Goal: Information Seeking & Learning: Learn about a topic

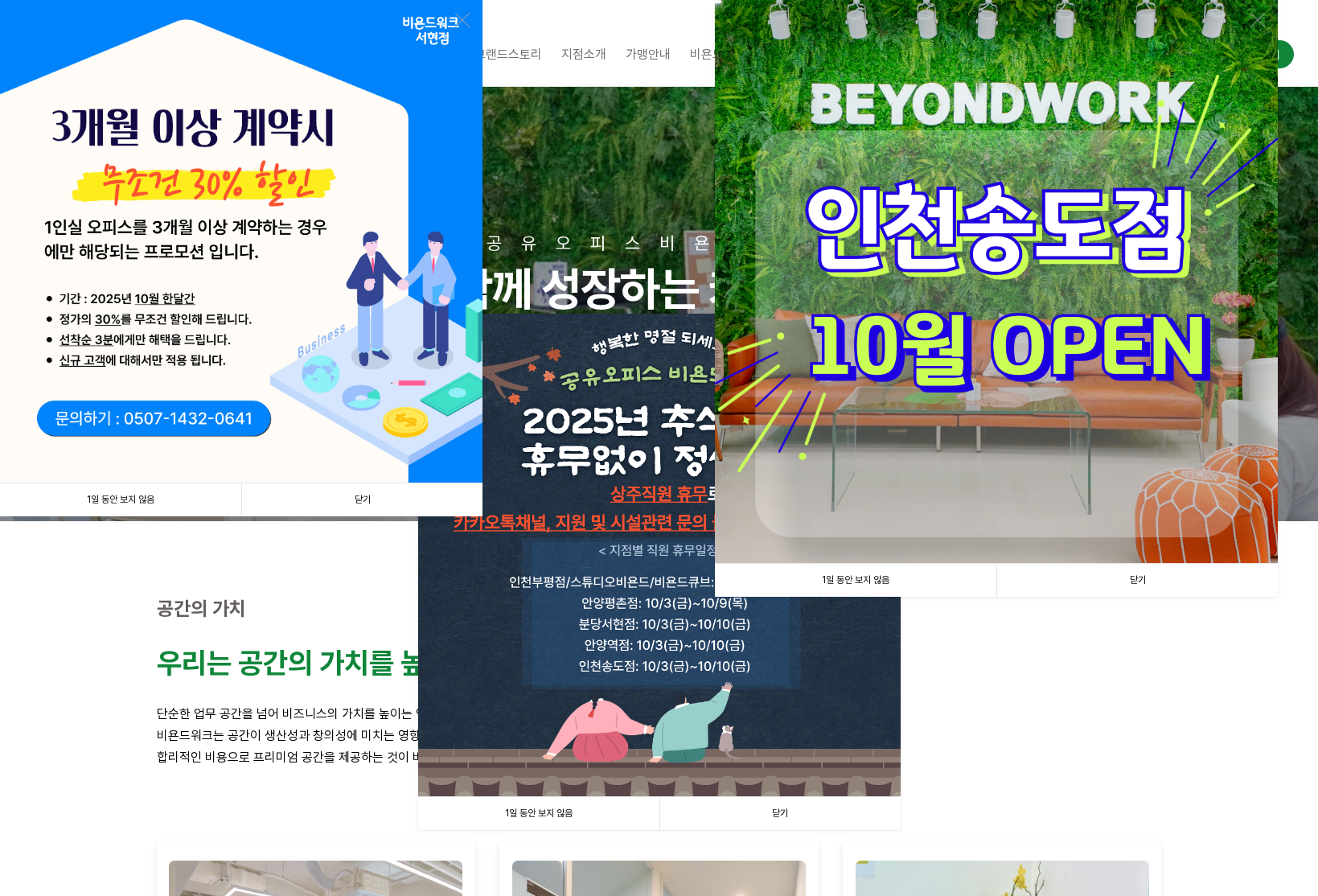
click at [326, 491] on link "닫기" at bounding box center [361, 499] width 241 height 33
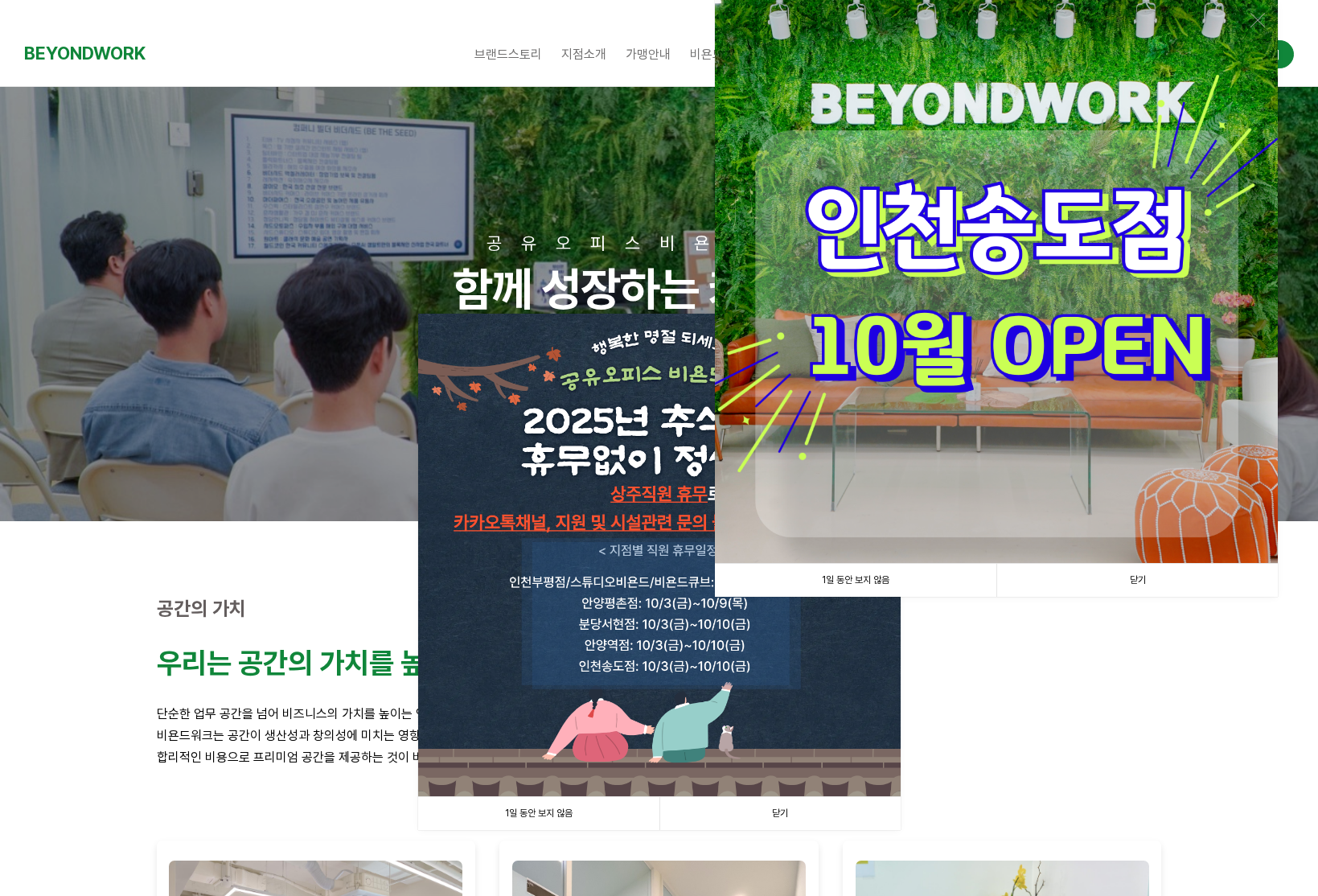
drag, startPoint x: 1122, startPoint y: 561, endPoint x: 1109, endPoint y: 568, distance: 14.8
click at [1122, 562] on img at bounding box center [997, 282] width 564 height 563
click at [1146, 574] on link "닫기" at bounding box center [1137, 579] width 282 height 33
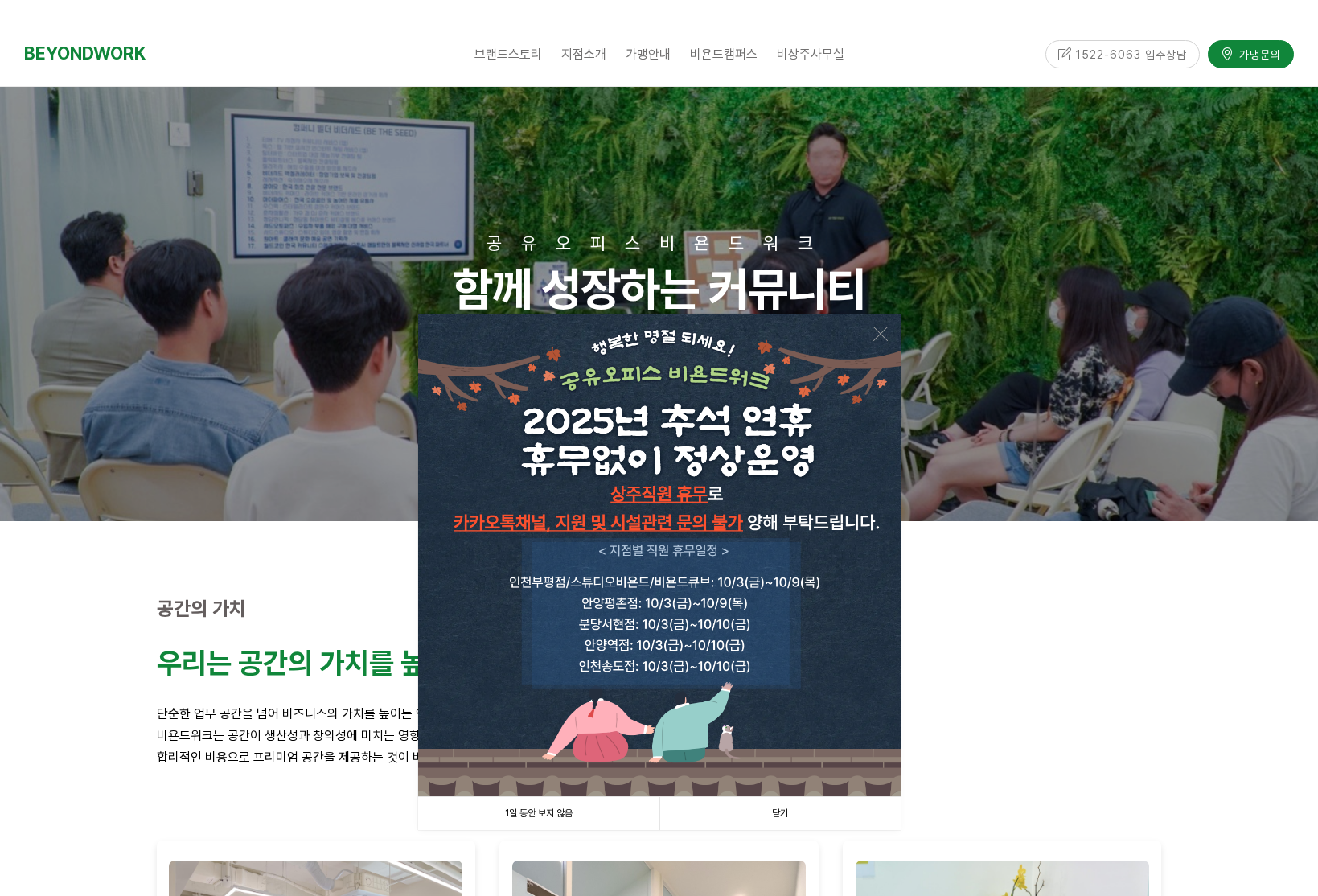
click at [789, 811] on link "닫기" at bounding box center [780, 813] width 241 height 33
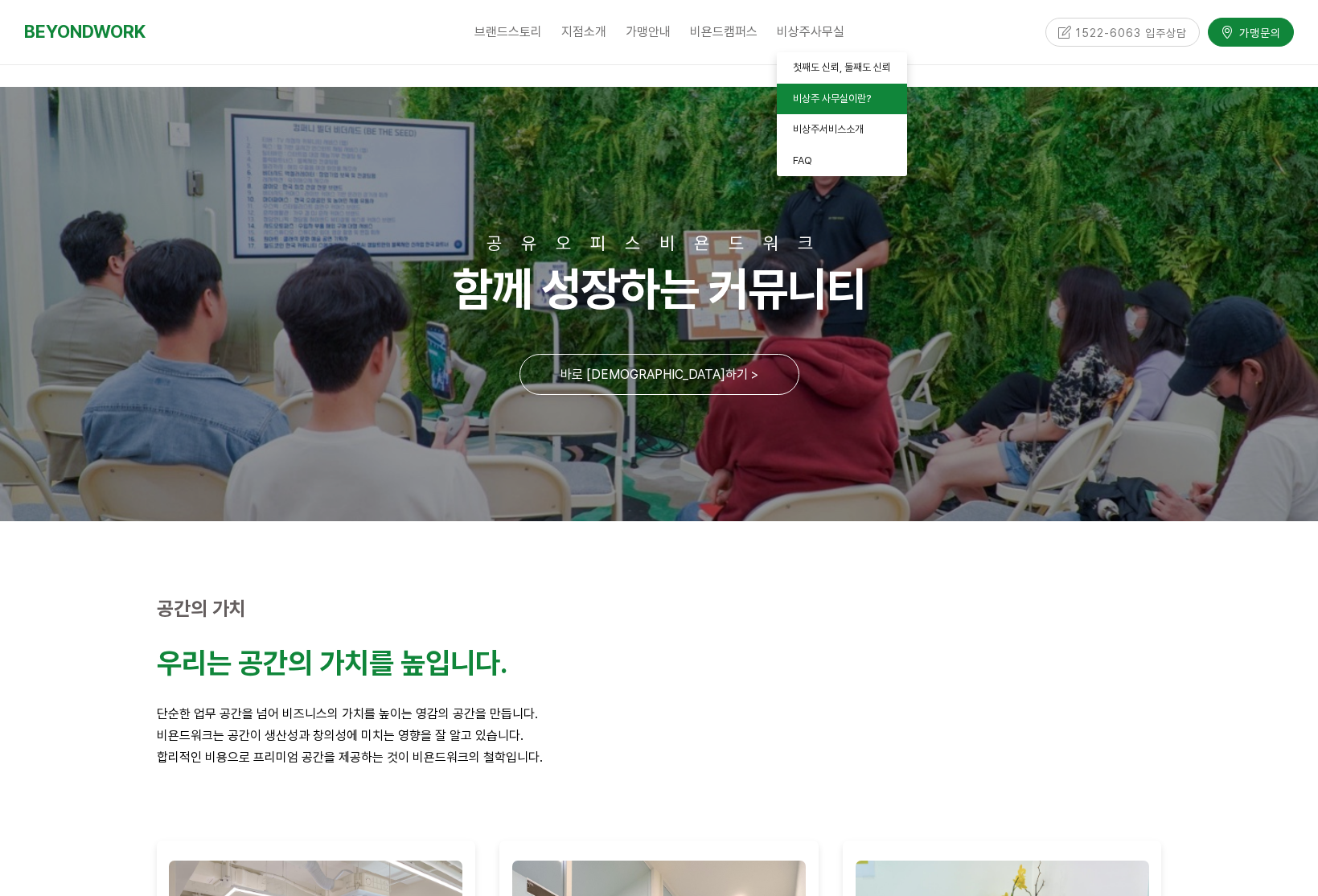
click at [806, 99] on span "비상주 사무실이란?" at bounding box center [832, 98] width 78 height 12
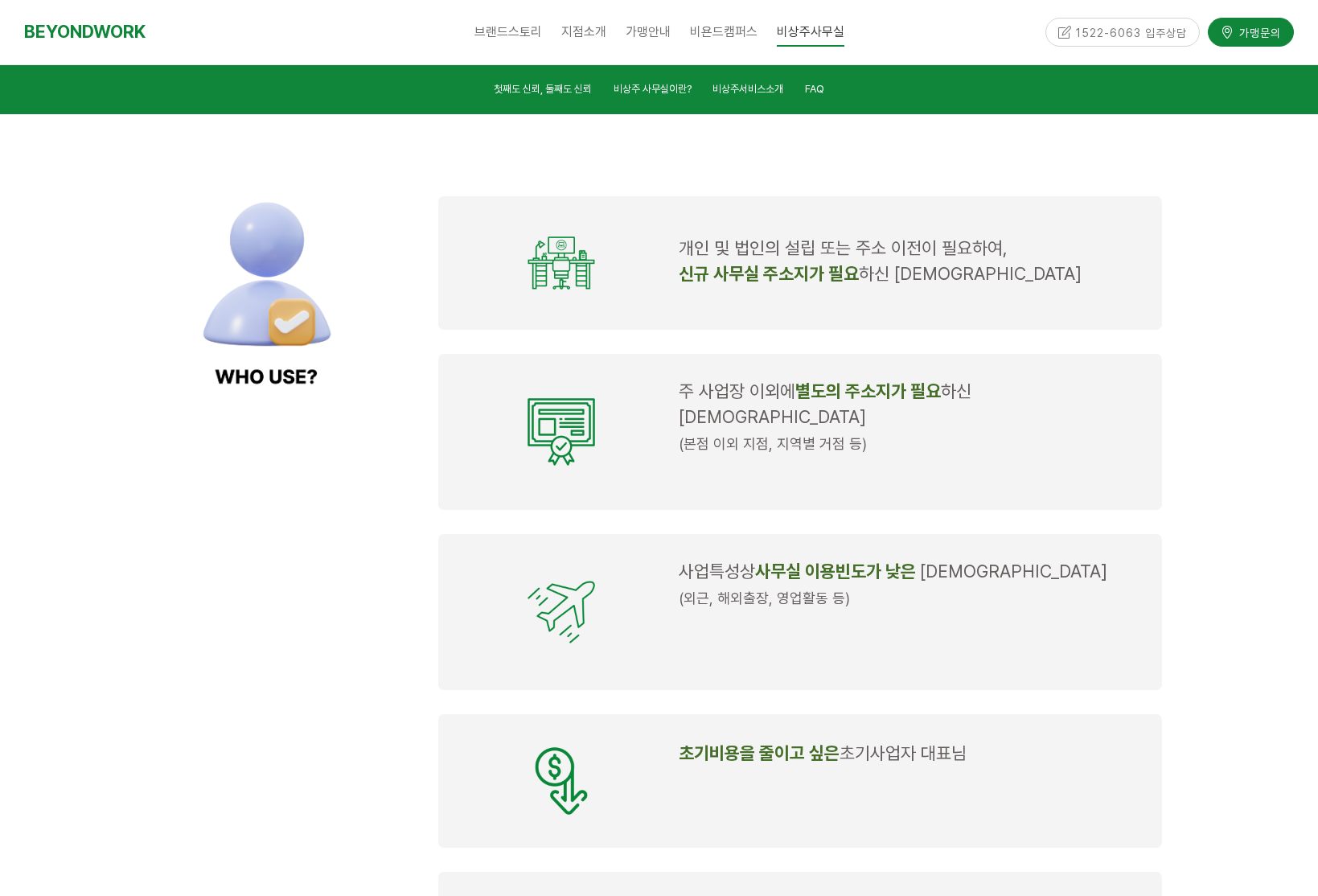
scroll to position [1415, 0]
click at [836, 379] on strong "별도의 주소지가 필요" at bounding box center [868, 389] width 146 height 21
click at [785, 559] on strong "사무실 이용빈도가 낮은" at bounding box center [836, 569] width 161 height 21
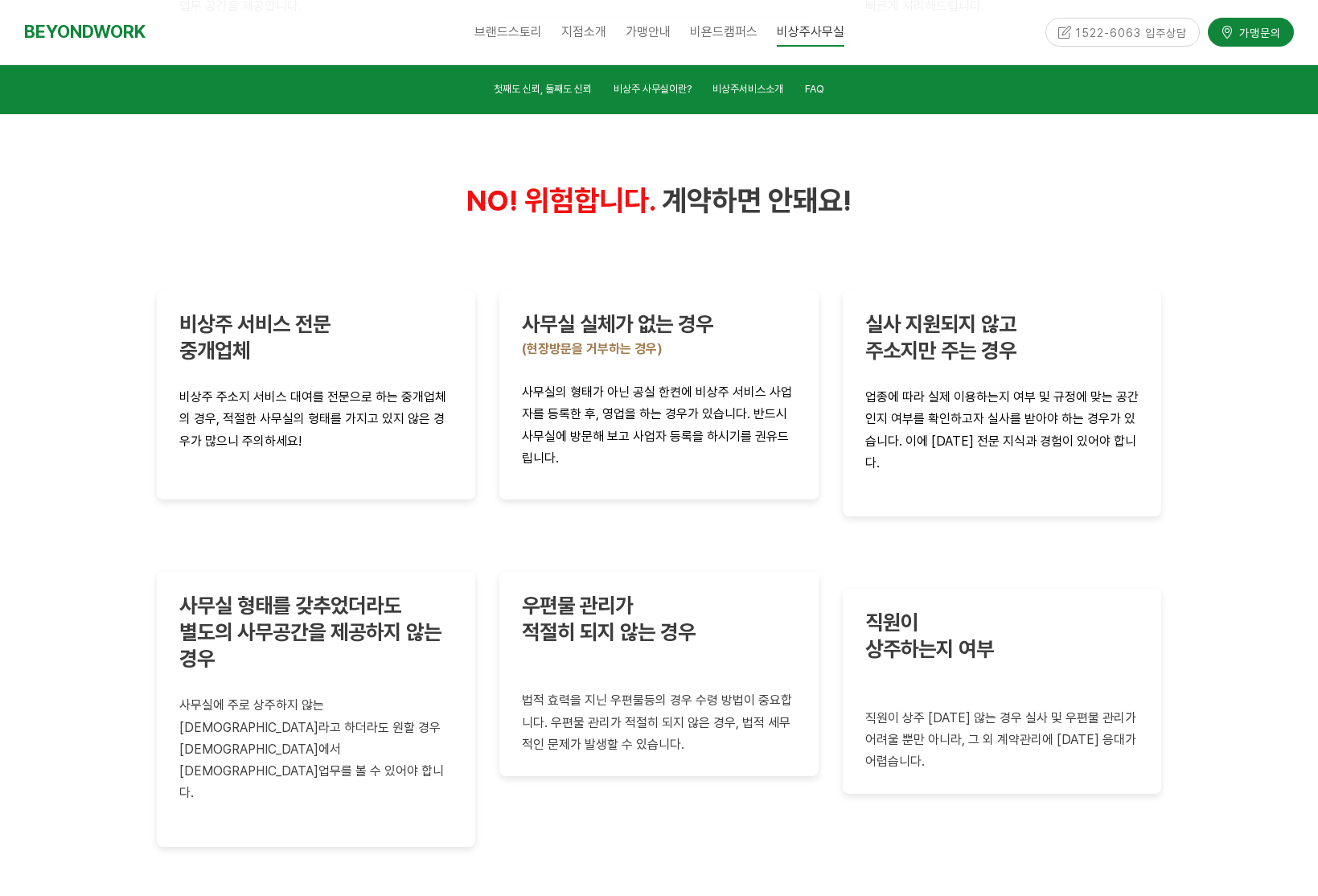
scroll to position [3489, 0]
click at [1258, 576] on div at bounding box center [659, 115] width 1318 height 1582
drag, startPoint x: 1182, startPoint y: 658, endPoint x: 60, endPoint y: 220, distance: 1204.5
click at [60, 220] on div at bounding box center [659, 115] width 1318 height 1582
click at [49, 267] on div at bounding box center [659, 115] width 1318 height 1582
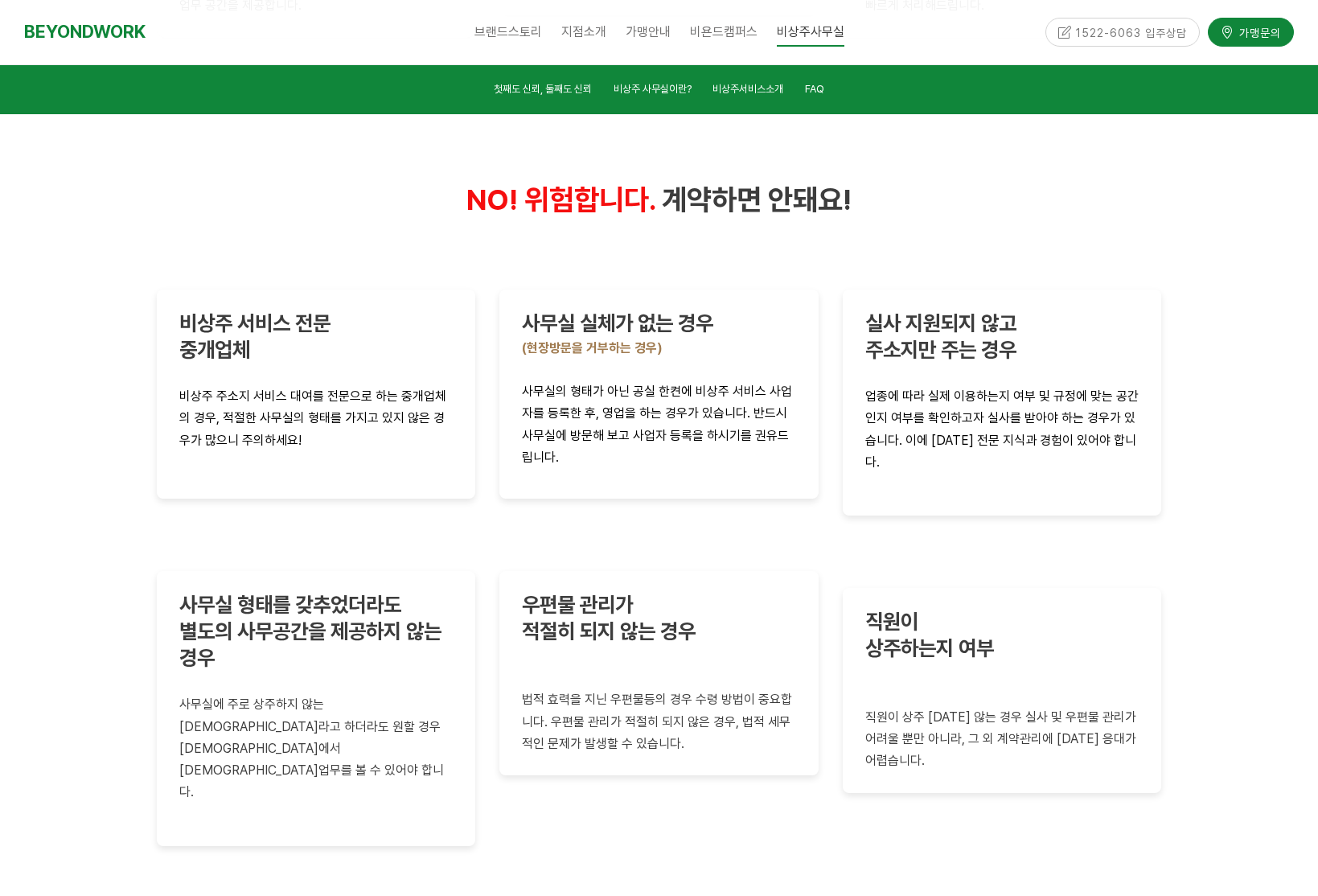
click at [110, 593] on div at bounding box center [659, 115] width 1318 height 1582
click at [1263, 437] on div at bounding box center [659, 115] width 1318 height 1582
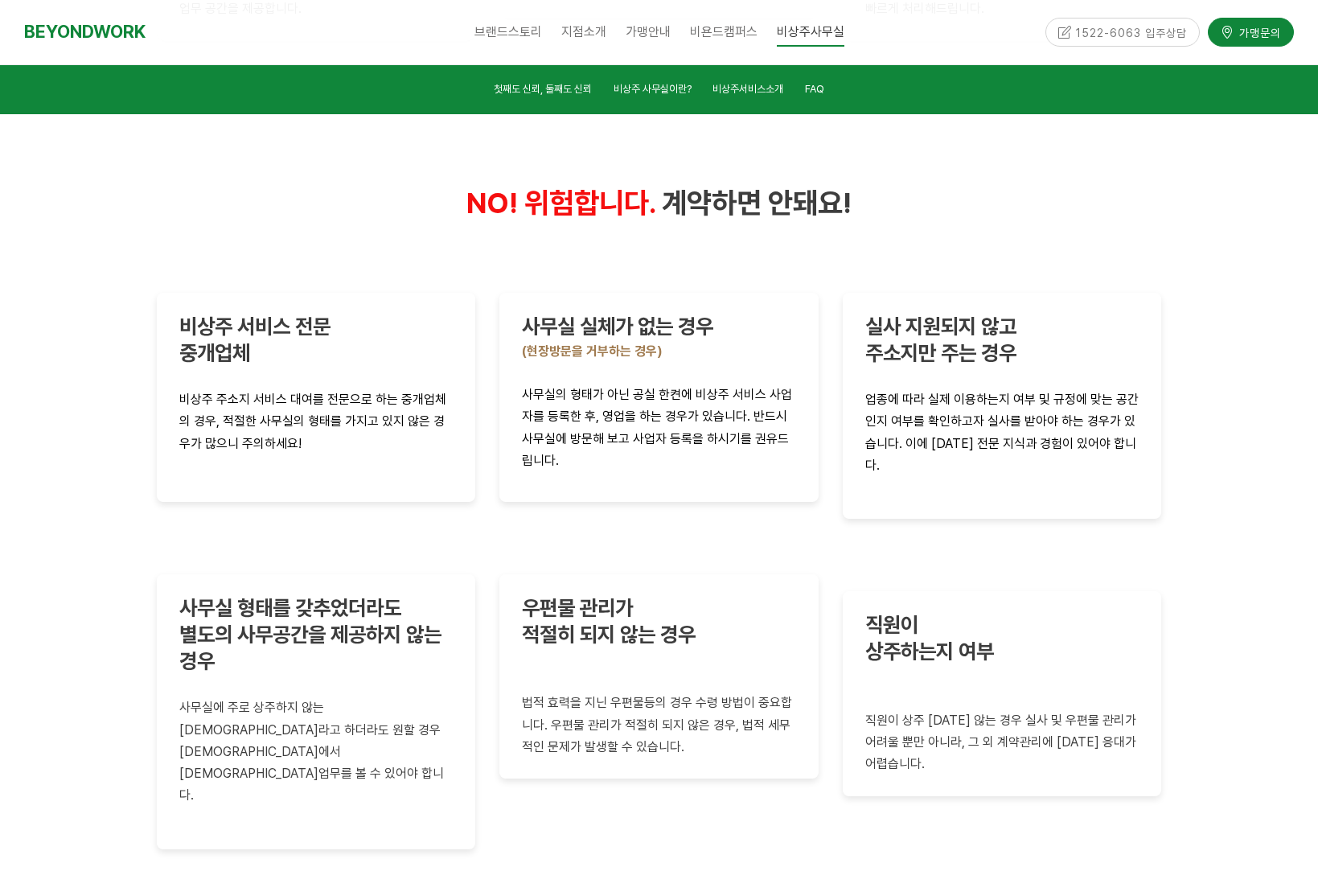
click at [1219, 450] on div at bounding box center [659, 118] width 1318 height 1582
click at [1210, 452] on div at bounding box center [659, 118] width 1318 height 1582
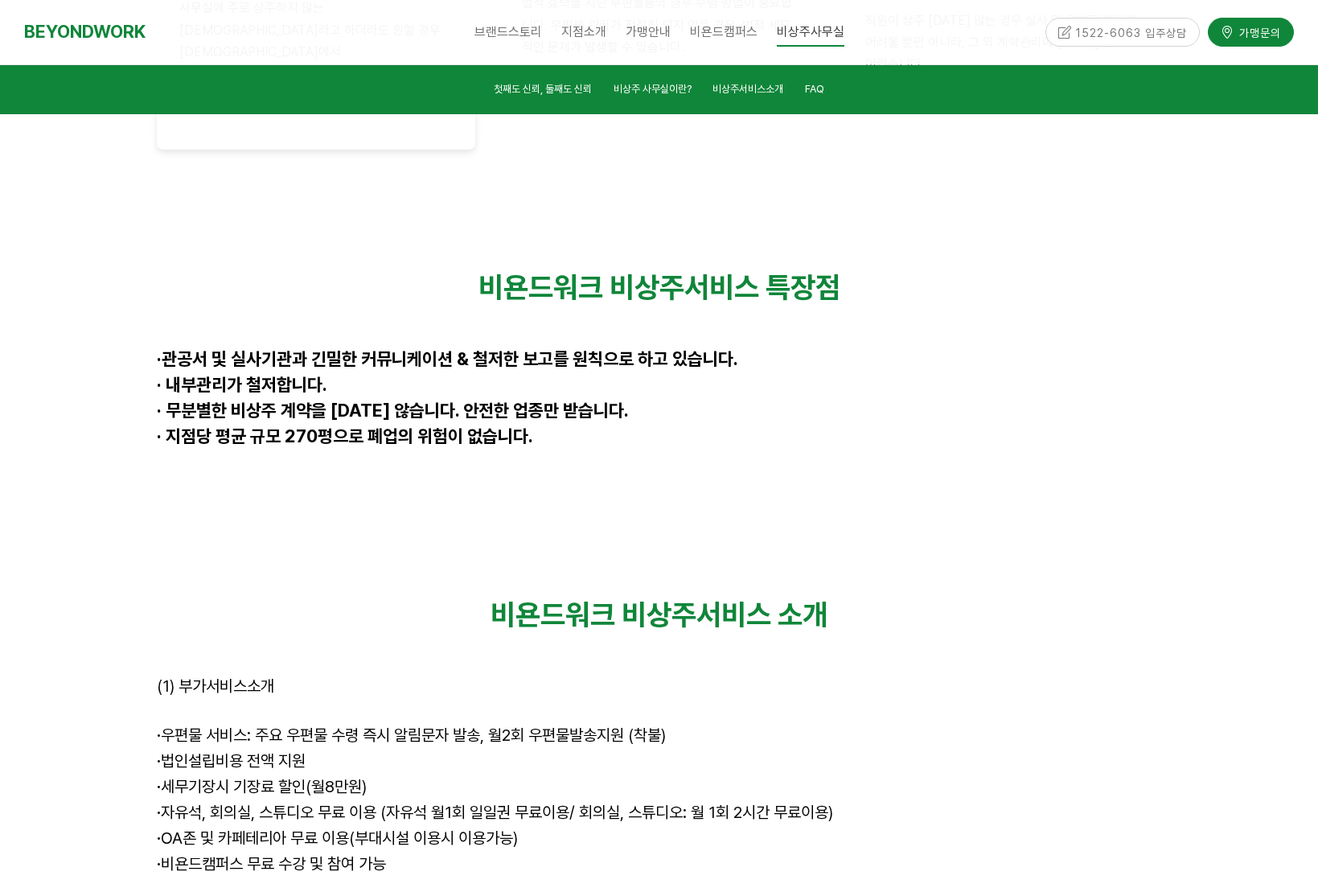
scroll to position [4187, 0]
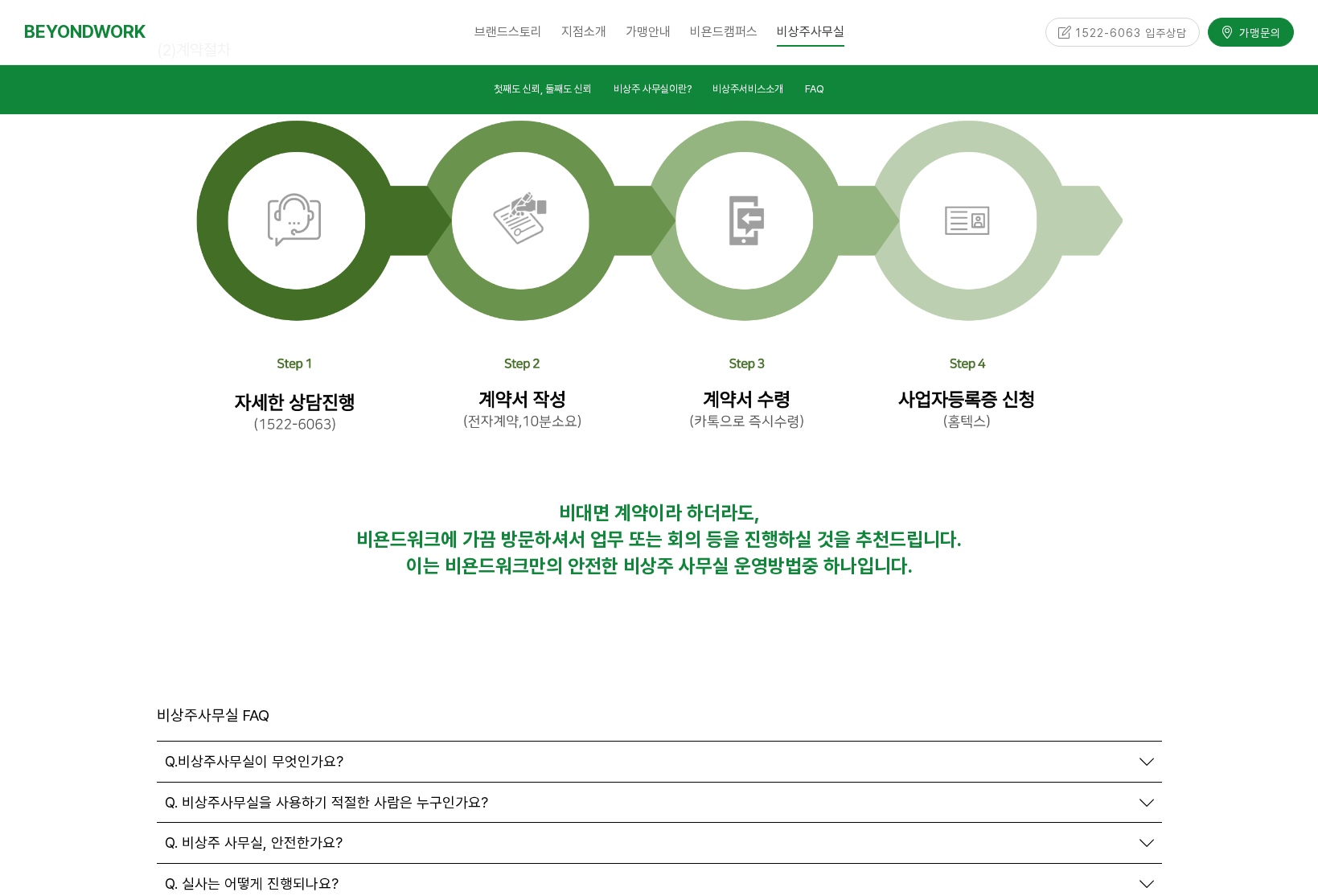
scroll to position [5170, 0]
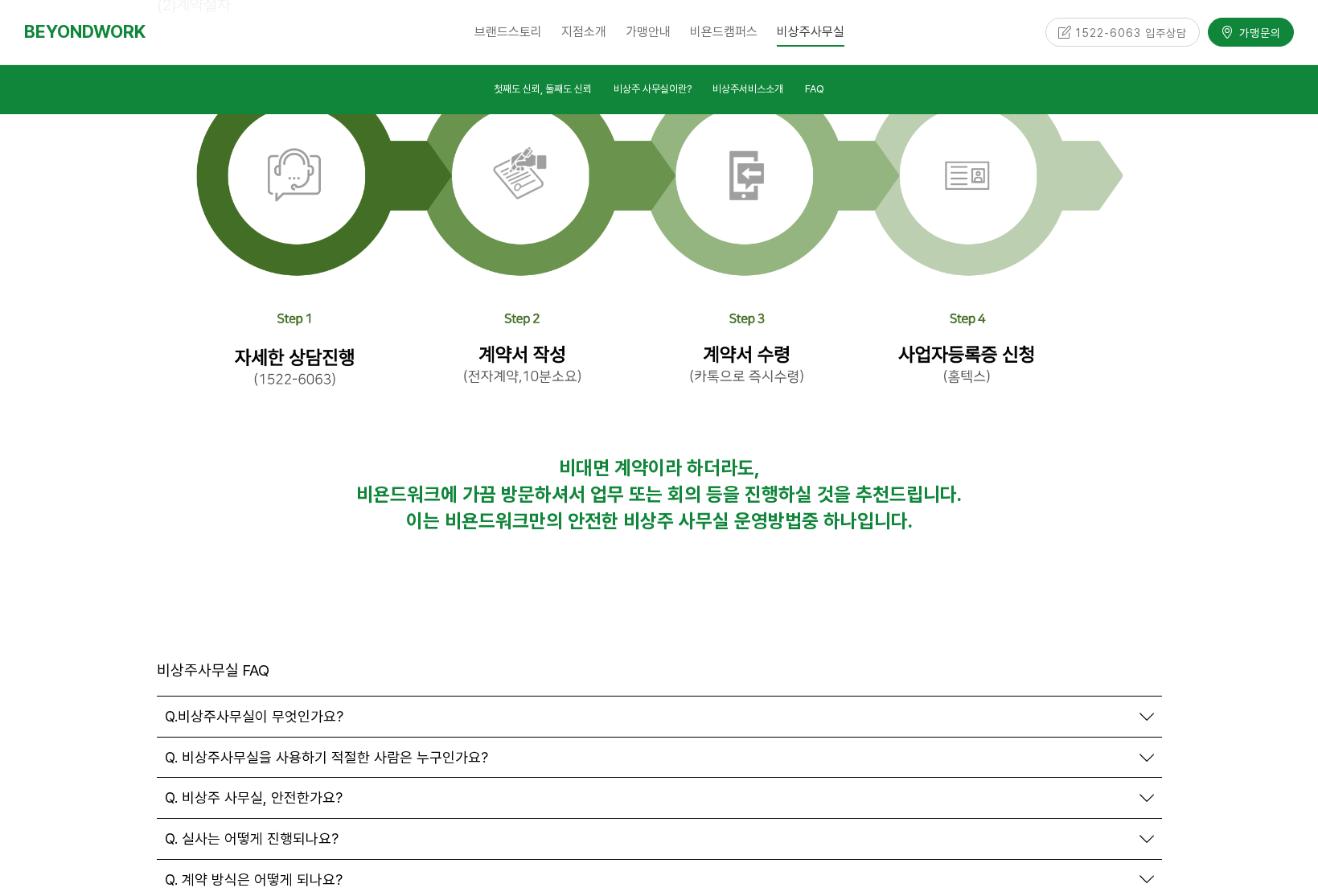
click at [613, 789] on div "Q. 비상주 사무실, 안전한가요?" at bounding box center [647, 798] width 965 height 18
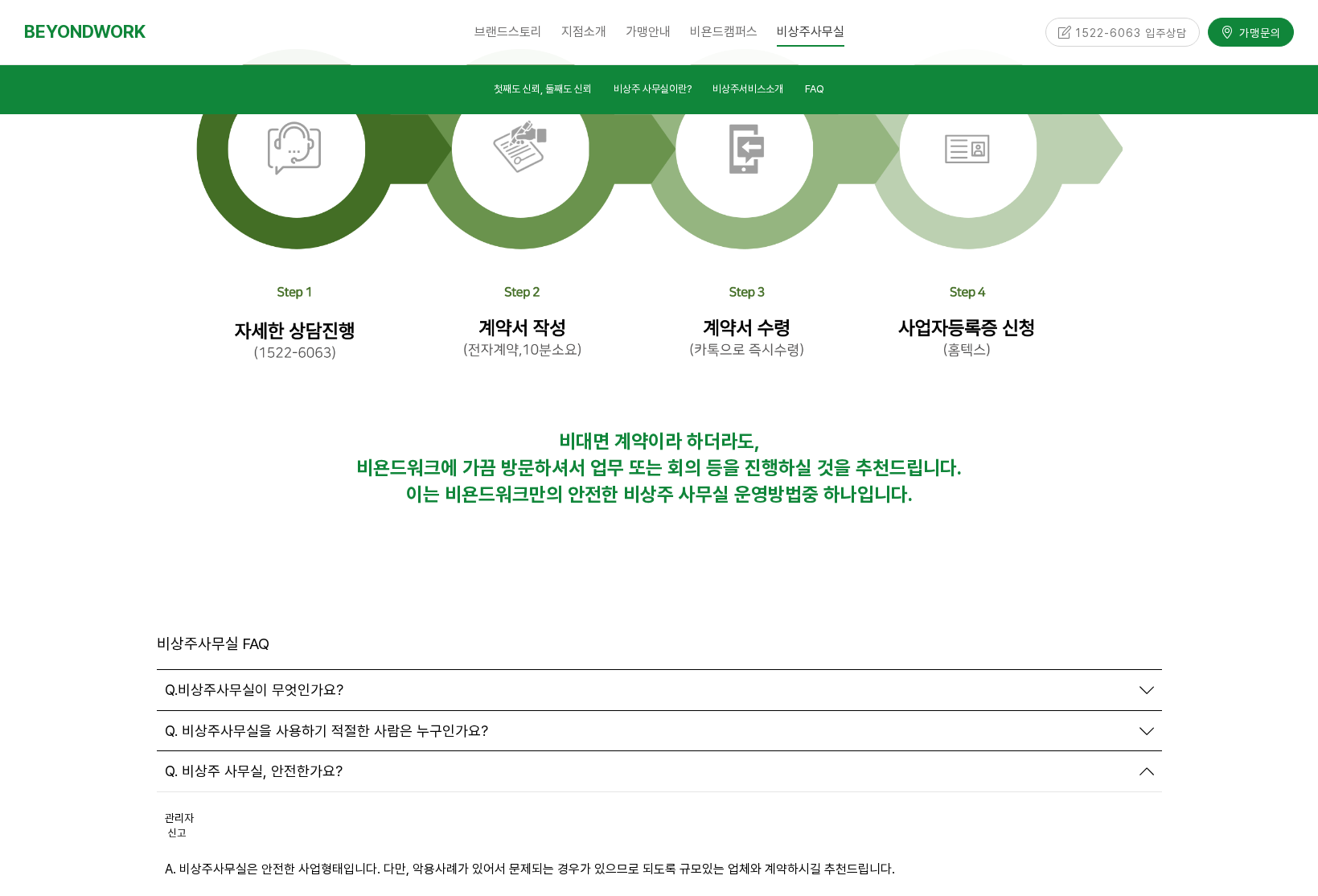
scroll to position [5223, 0]
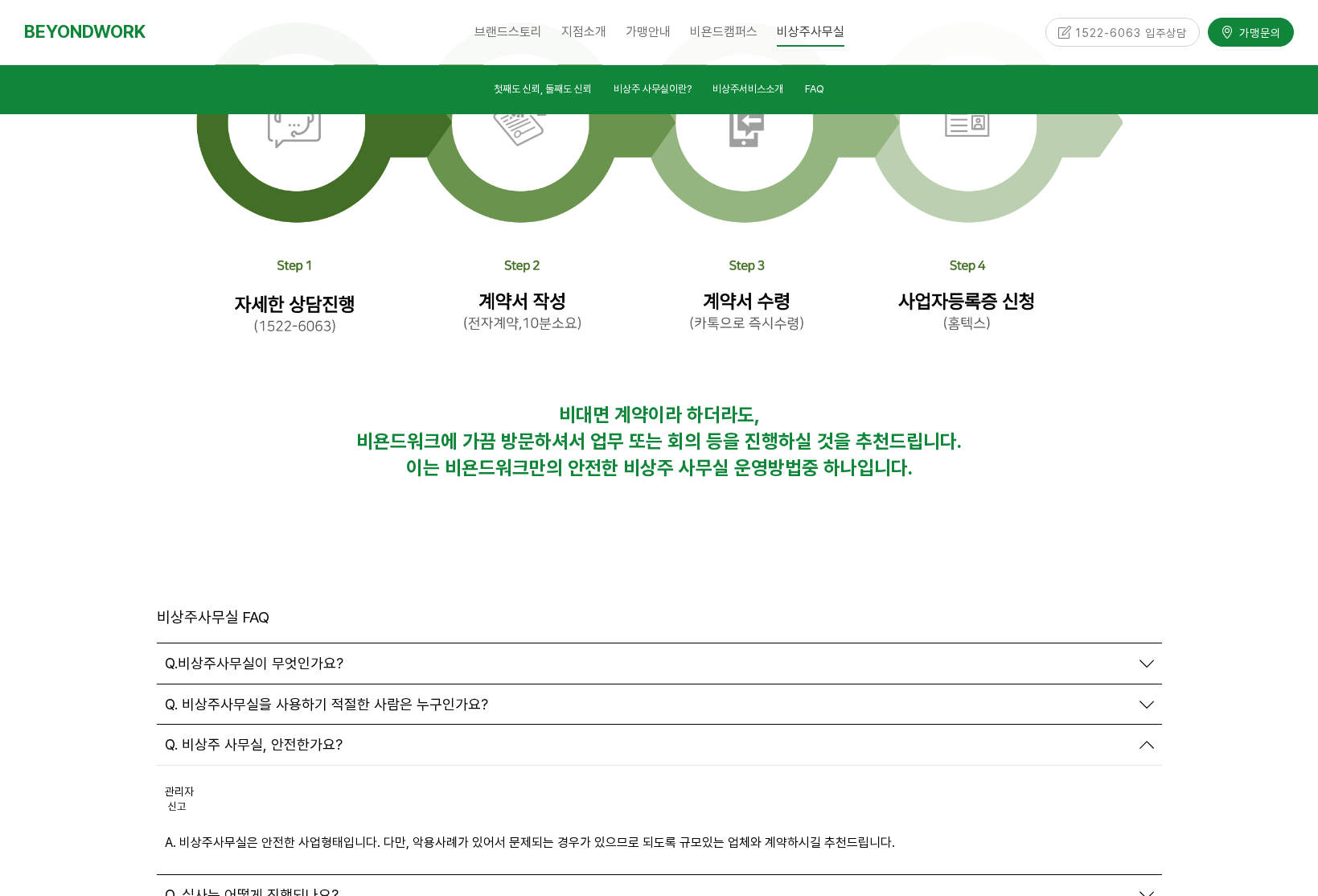
click at [710, 784] on div "관리자 신고 신고" at bounding box center [659, 807] width 989 height 48
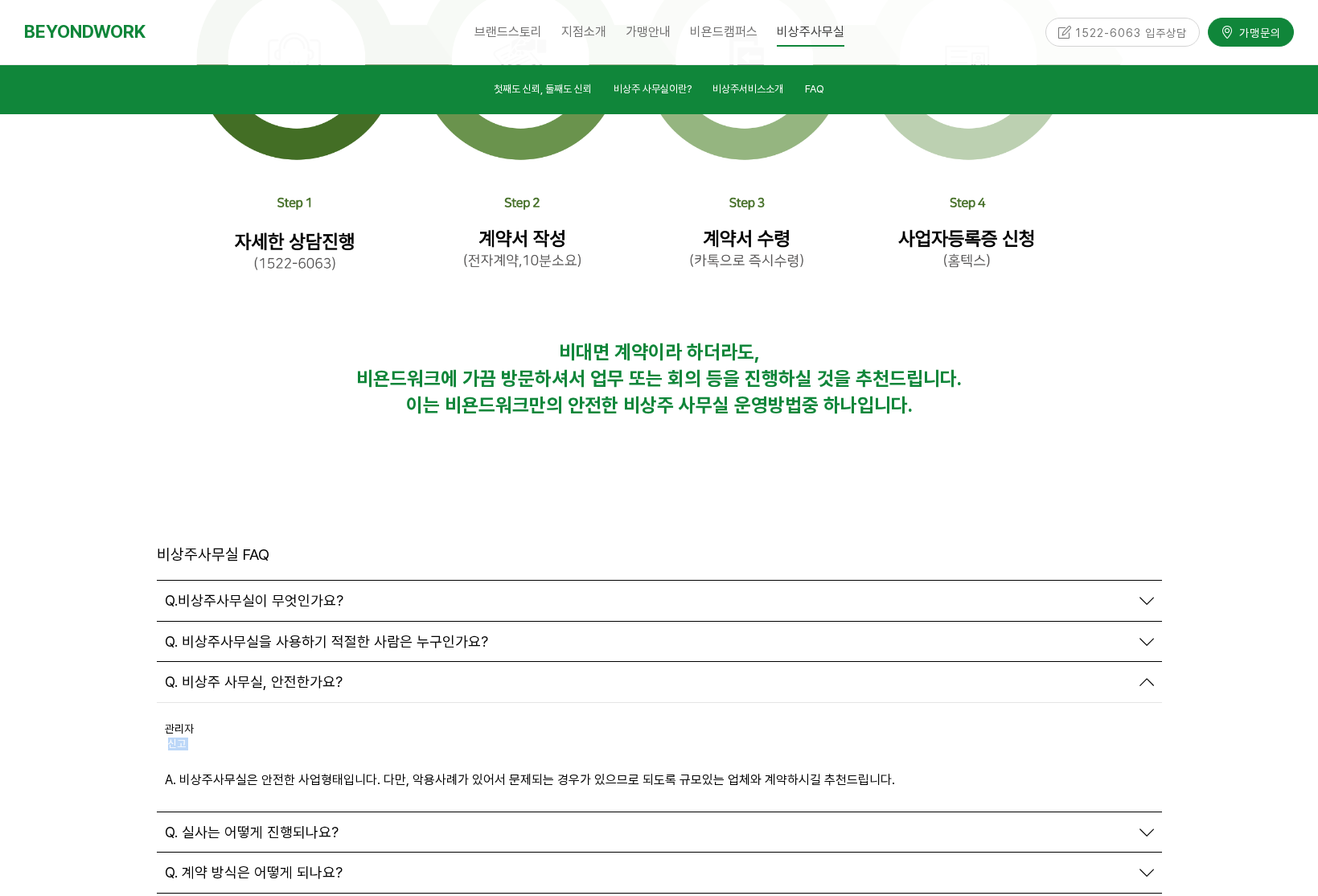
scroll to position [5318, 0]
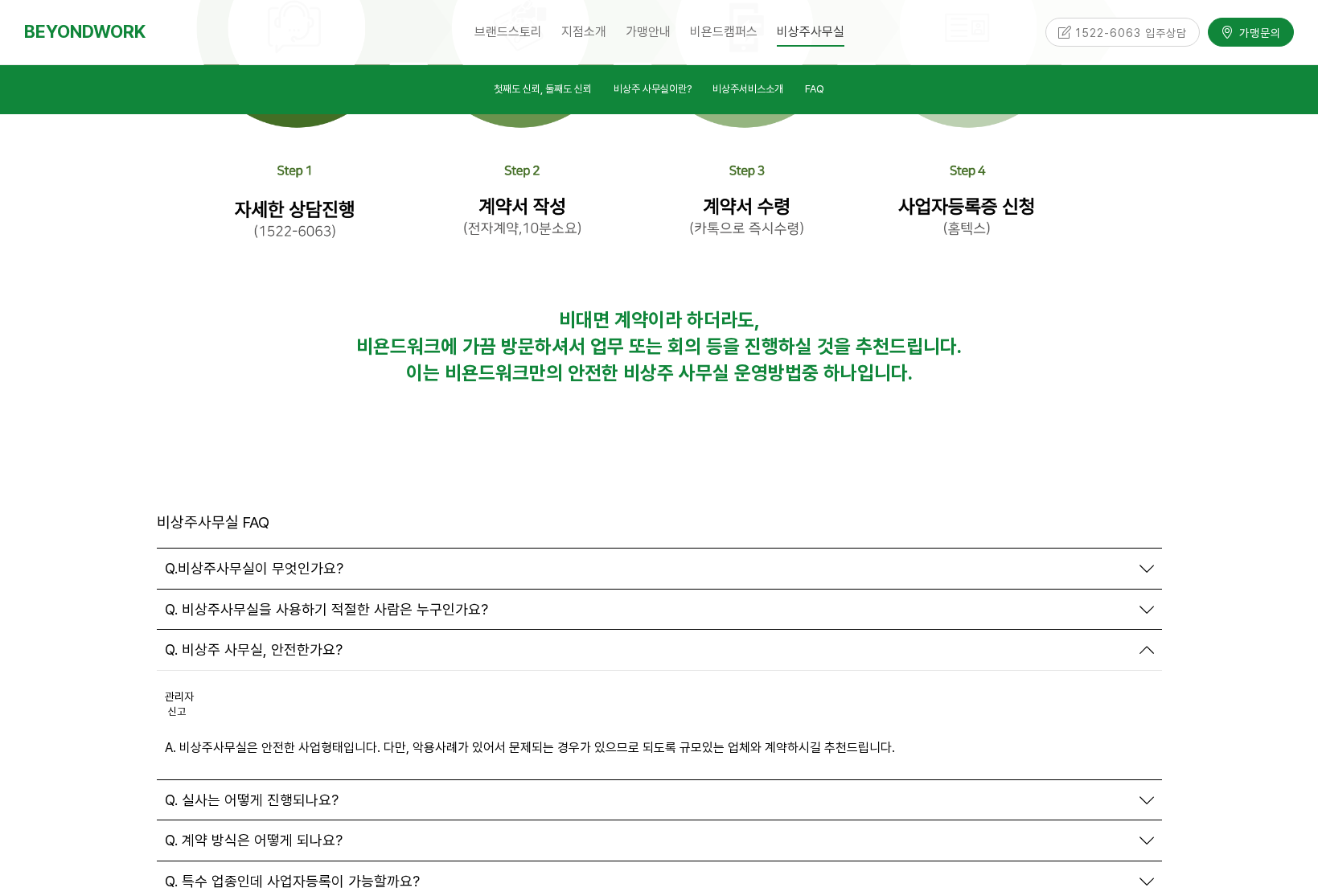
click at [746, 736] on p "A. 비상주사무실은 안전한 사업형태입니다. 다만, 악용사례가 있어서 문제되는 경우가 있으므로 되도록 규모있는 업체와 계약하시길 추천드립니다." at bounding box center [659, 747] width 989 height 22
click at [644, 791] on div "Q. 실사는 어떻게 진행되나요?" at bounding box center [647, 800] width 965 height 18
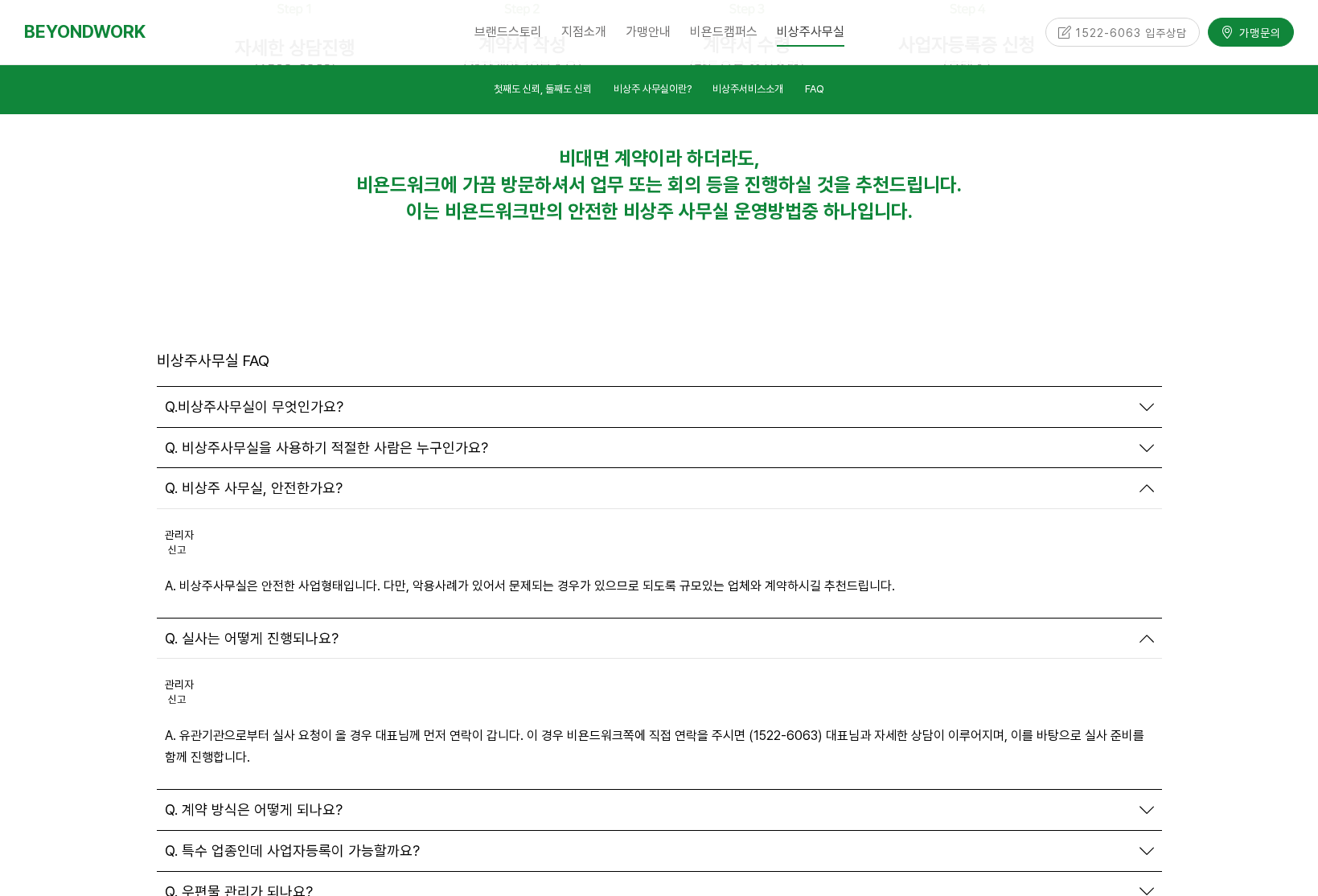
scroll to position [5513, 0]
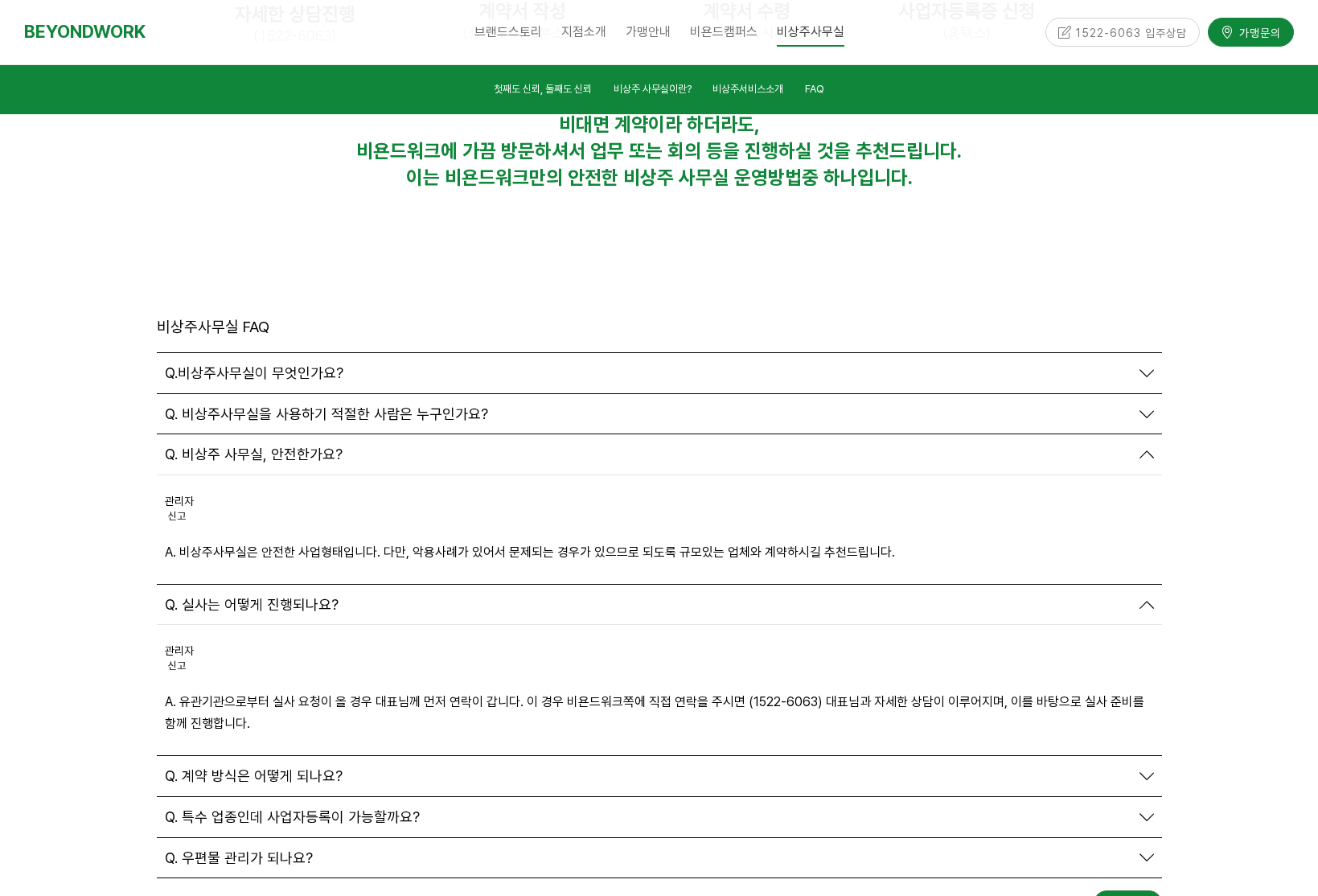
click at [618, 756] on div "Q. 계약 방식은 어떻게 되나요?" at bounding box center [659, 776] width 1005 height 41
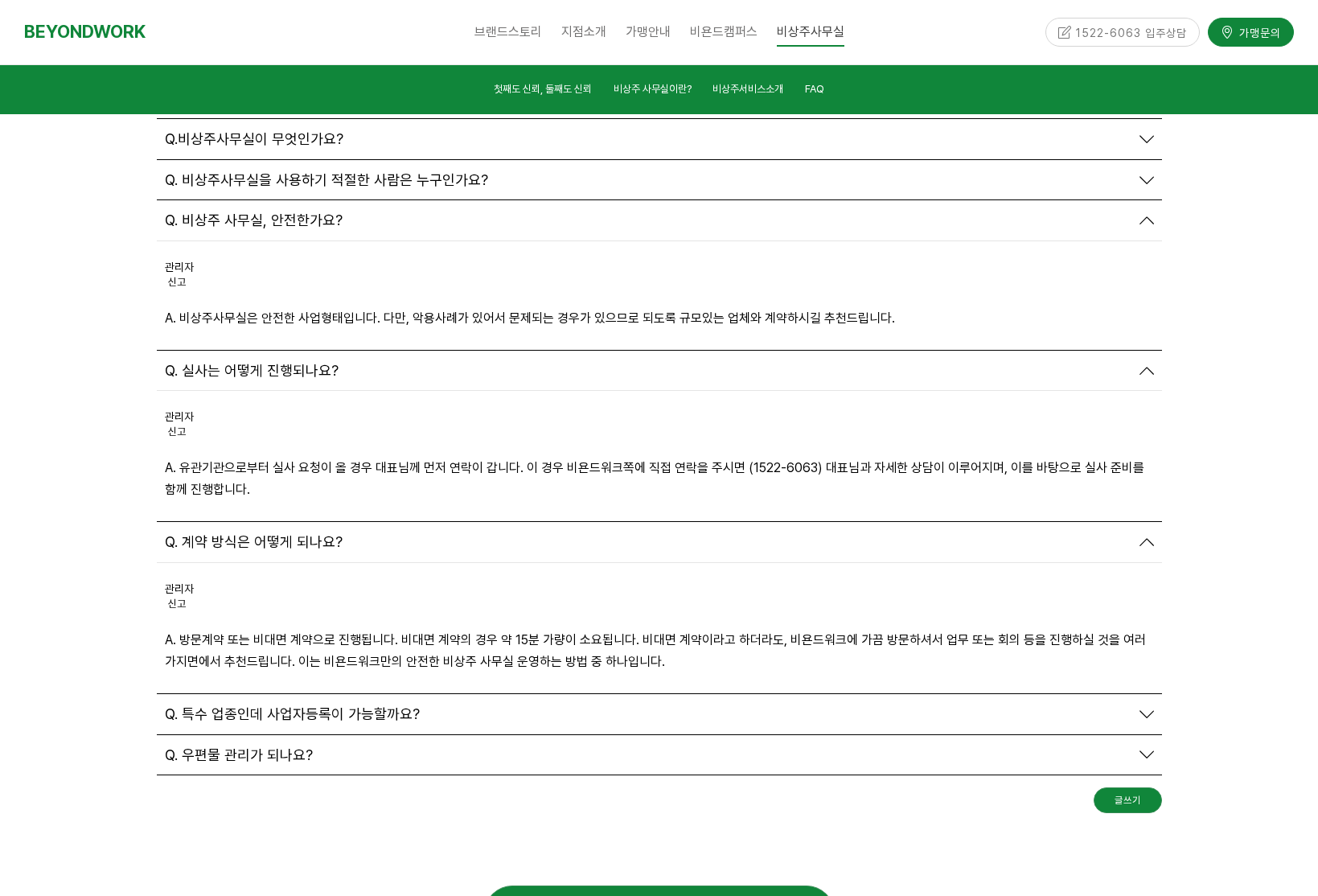
scroll to position [5756, 0]
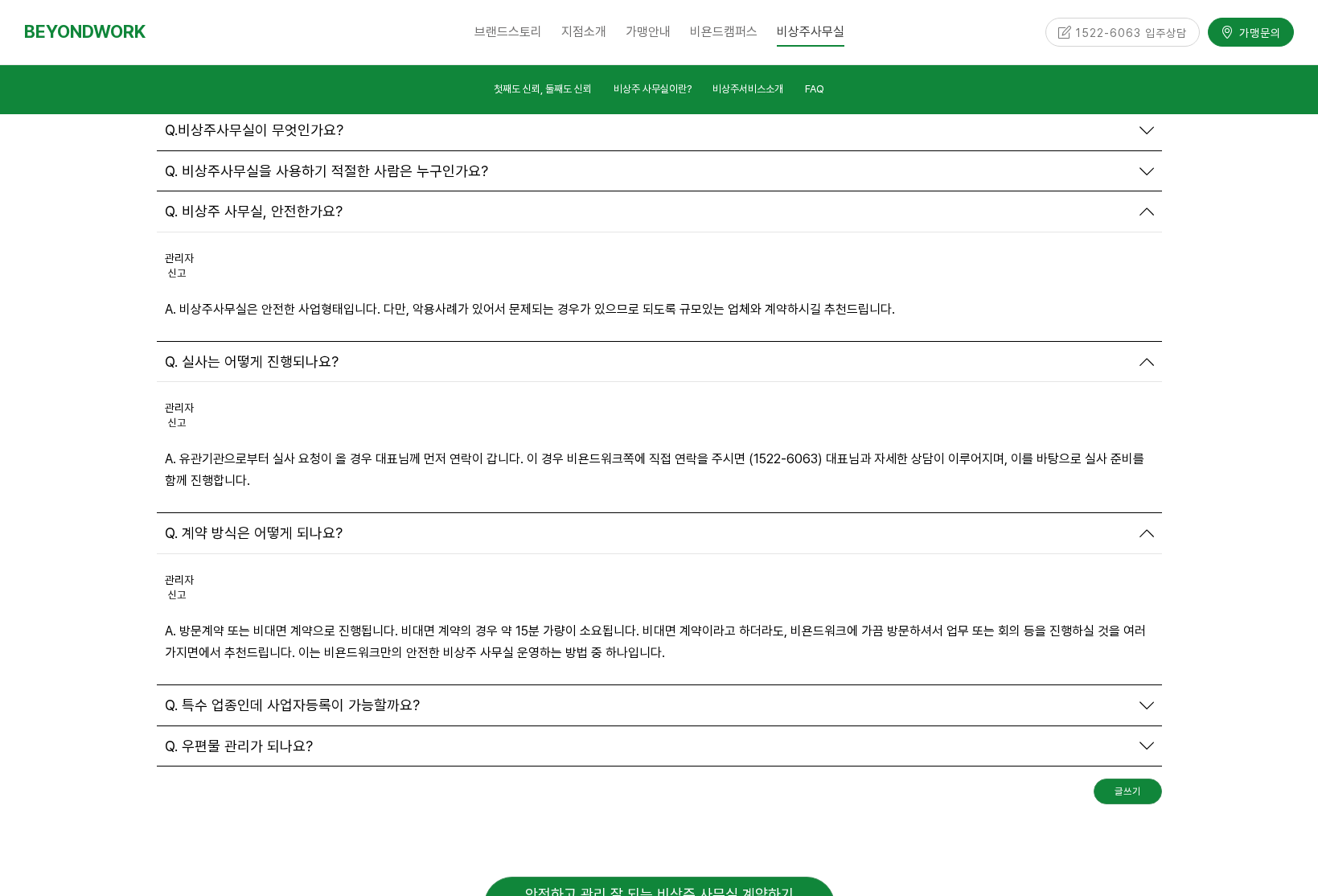
click at [627, 816] on div at bounding box center [659, 839] width 1030 height 48
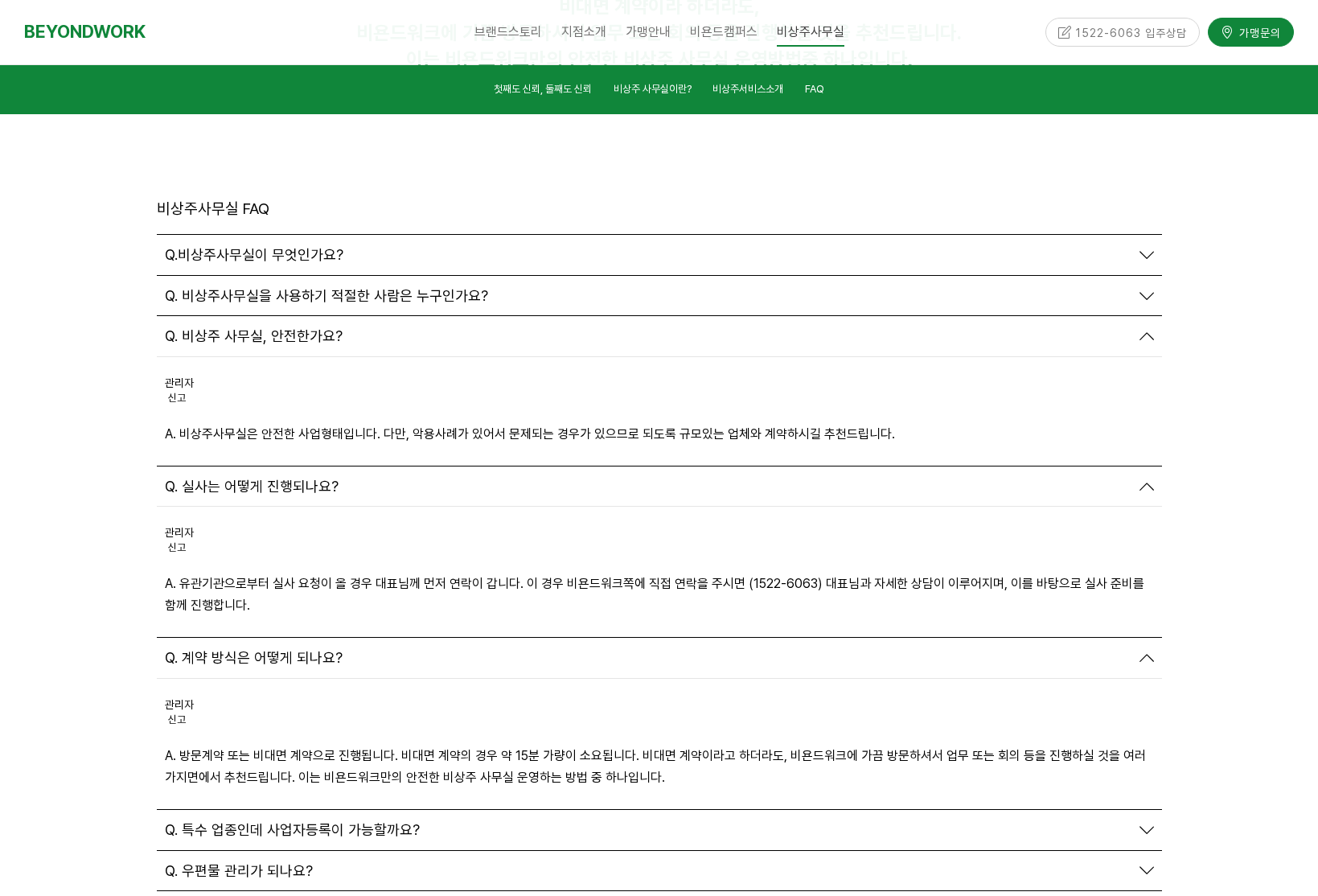
scroll to position [5508, 0]
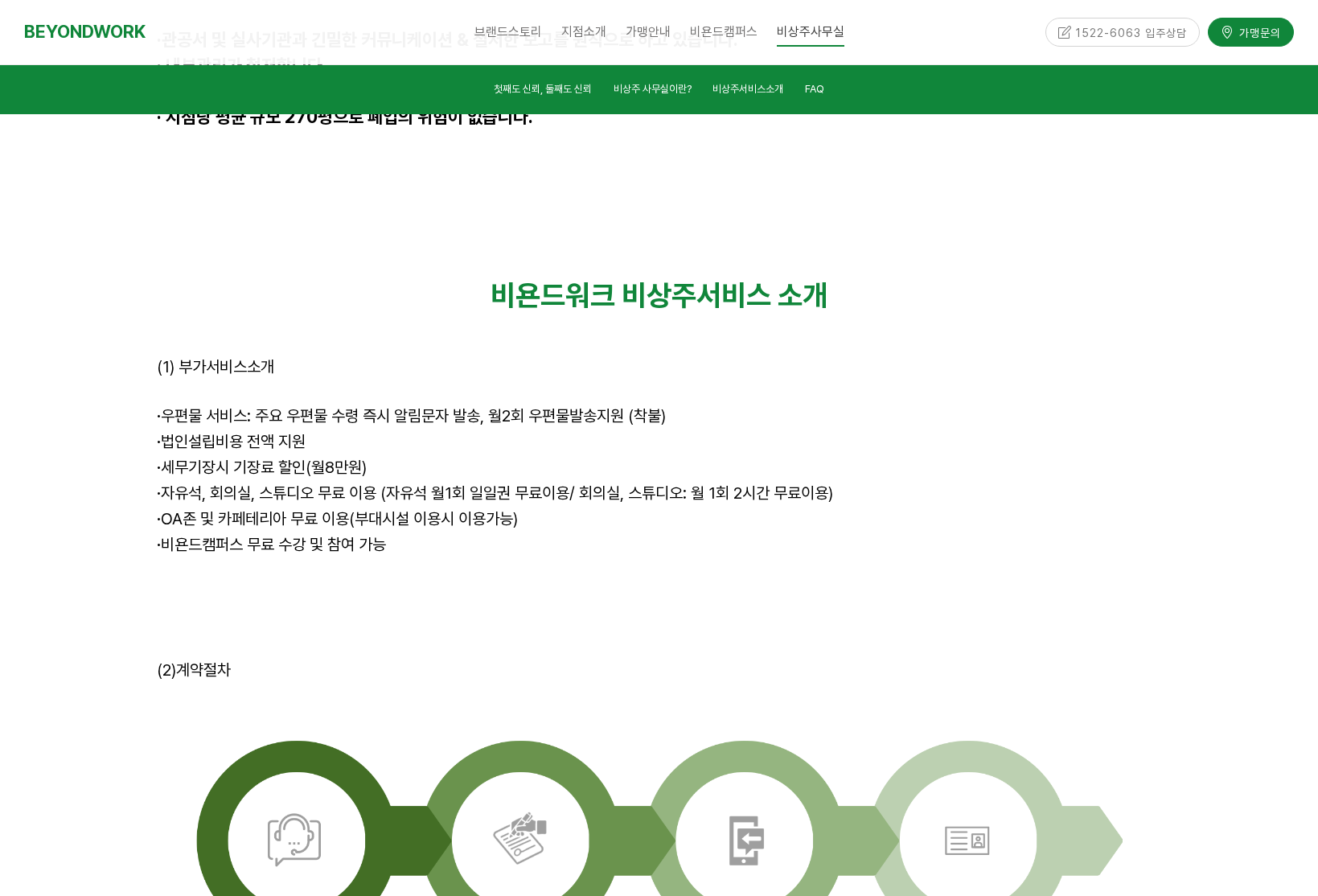
scroll to position [3971, 0]
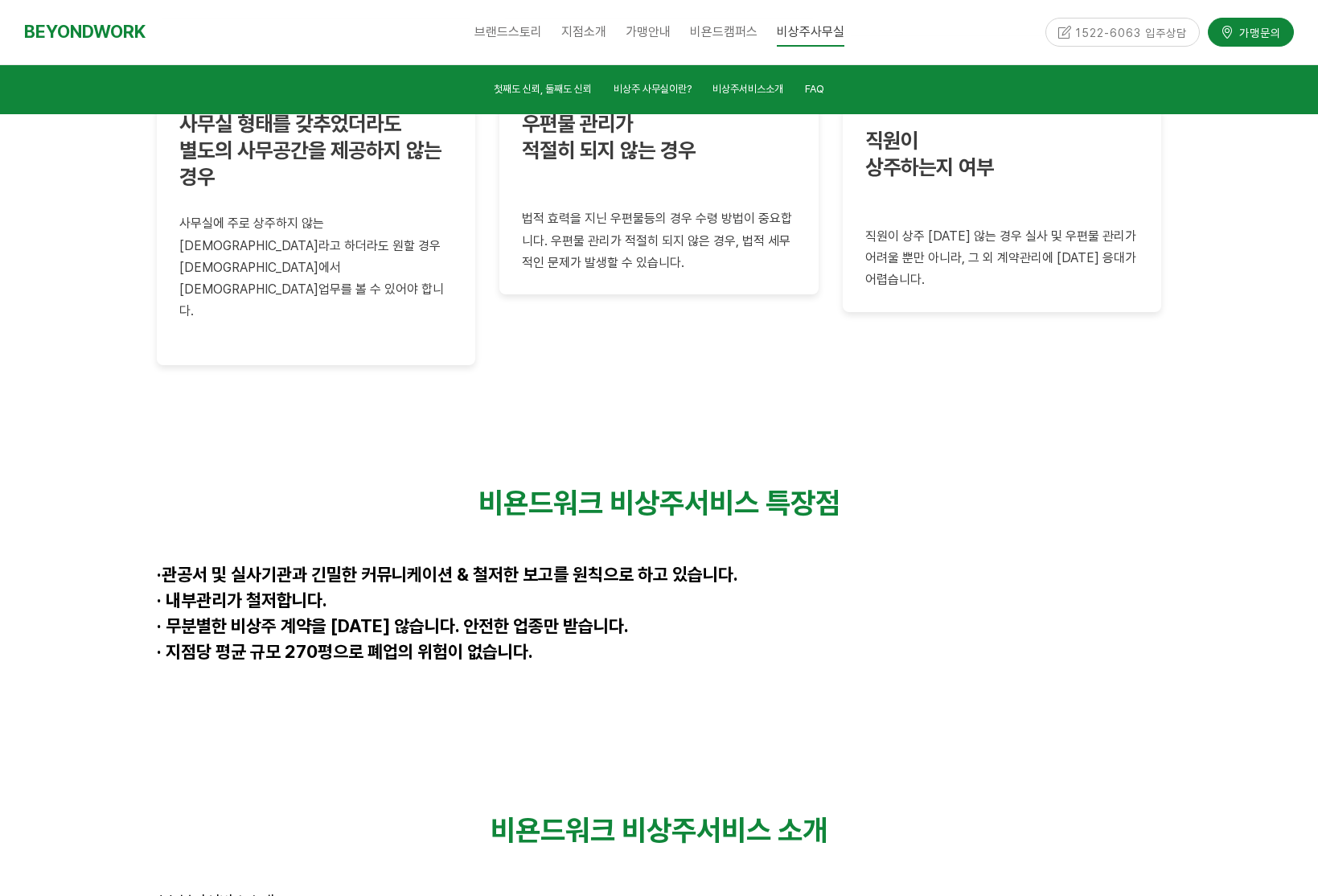
click at [968, 666] on p at bounding box center [659, 679] width 1005 height 26
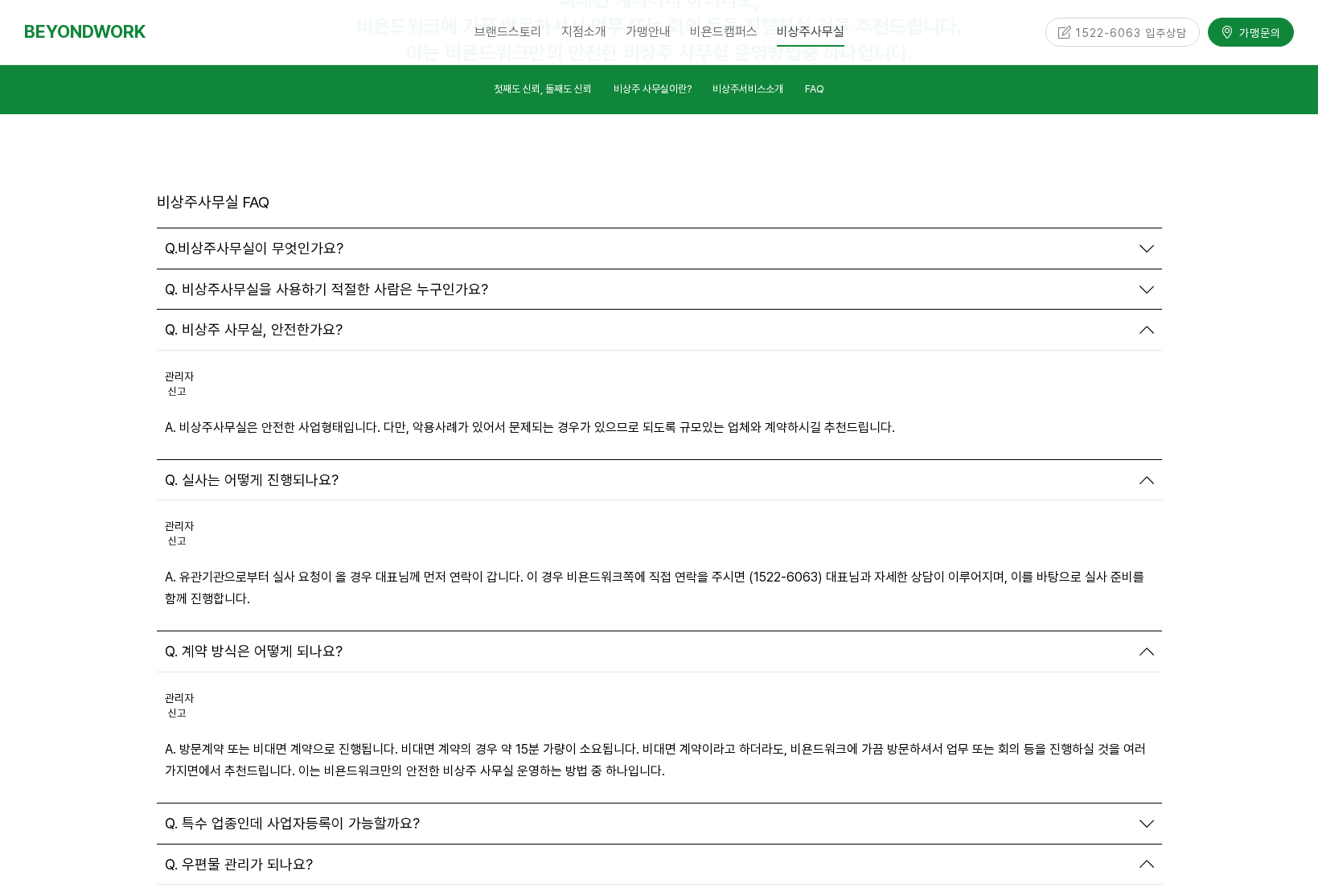
scroll to position [5626, 0]
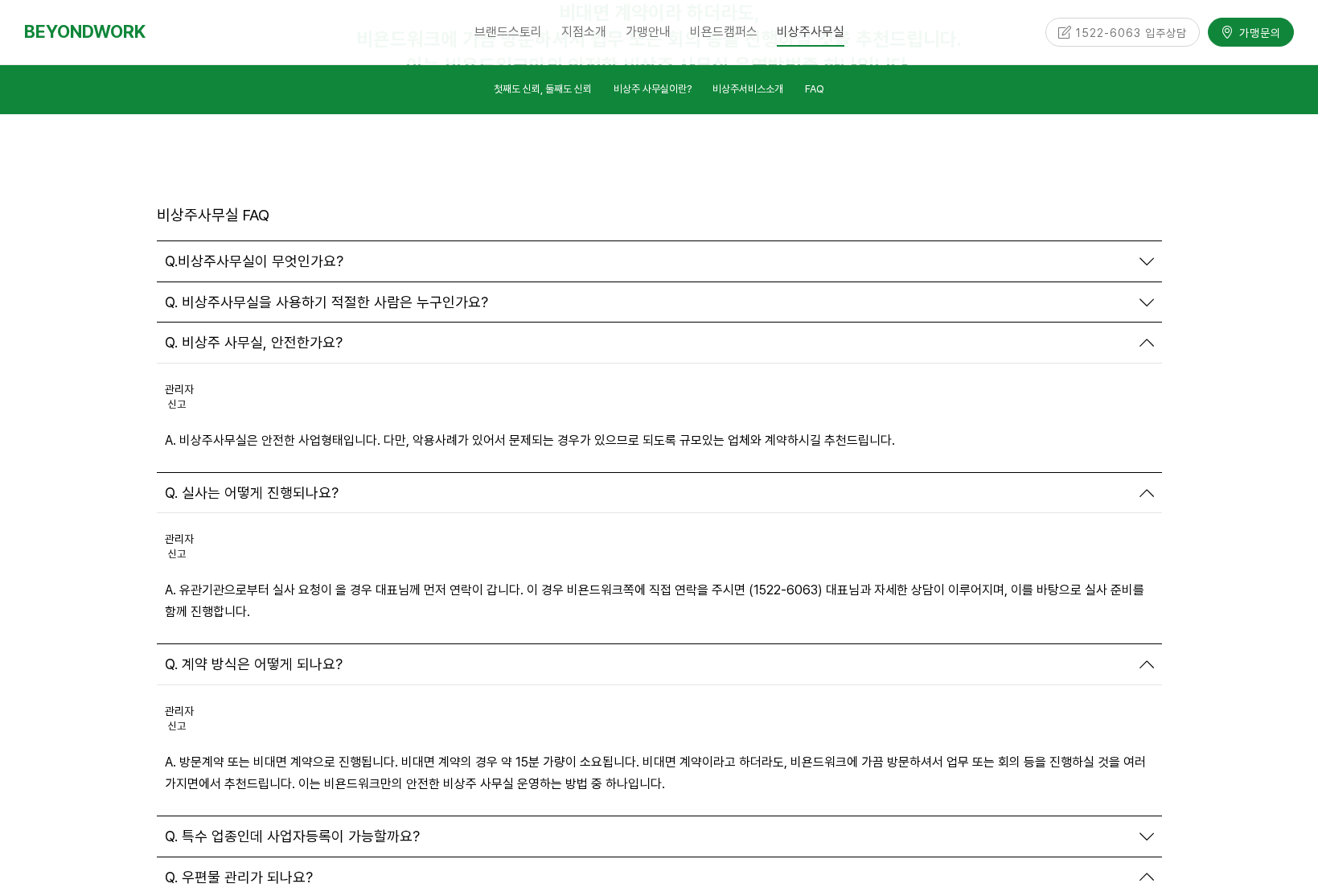
drag, startPoint x: 202, startPoint y: 396, endPoint x: 158, endPoint y: 361, distance: 56.2
click at [158, 513] on div "관리자 신고 신고 A. 유관기관으로부터 실사 요청이 올 경우 대표님께 먼저 연락이 갑니다. 이 경우 비욘드워크쪽에 직접 연락을 주시면 (152…" at bounding box center [659, 578] width 1005 height 130
click at [357, 513] on div "관리자 신고 신고 A. 유관기관으로부터 실사 요청이 올 경우 대표님께 먼저 연락이 갑니다. 이 경우 비욘드워크쪽에 직접 연락을 주시면 (152…" at bounding box center [659, 578] width 1005 height 130
